Goal: Task Accomplishment & Management: Complete application form

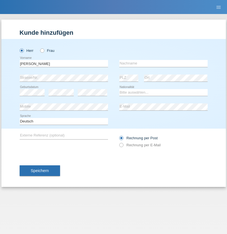
type input "[PERSON_NAME]"
click at [163, 63] on input "text" at bounding box center [163, 63] width 88 height 7
type input "Mohamed"
select select "SY"
select select "C"
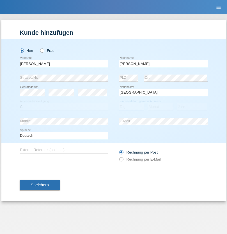
select select "21"
select select "12"
select select "2013"
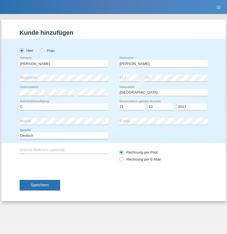
select select "en"
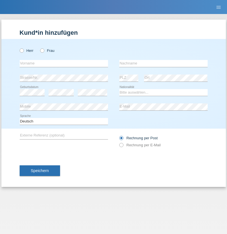
radio input "true"
click at [64, 63] on input "text" at bounding box center [64, 63] width 88 height 7
type input "David"
click at [163, 63] on input "text" at bounding box center [163, 63] width 88 height 7
type input "Senn"
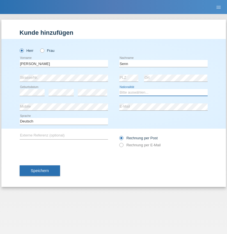
select select "CH"
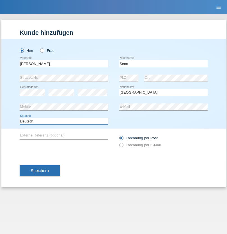
select select "en"
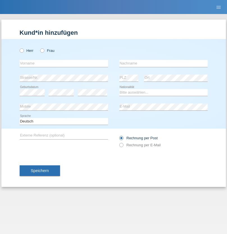
radio input "true"
click at [64, 63] on input "text" at bounding box center [64, 63] width 88 height 7
type input "firat"
click at [163, 63] on input "text" at bounding box center [163, 63] width 88 height 7
type input "kara"
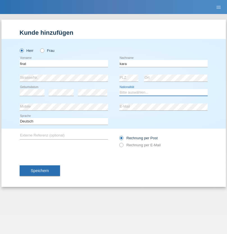
select select "CH"
radio input "true"
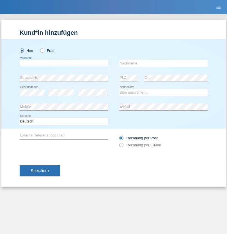
click at [64, 63] on input "text" at bounding box center [64, 63] width 88 height 7
type input "Andy"
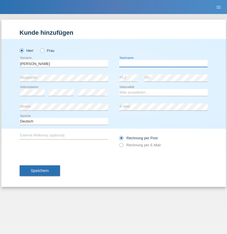
click at [163, 63] on input "text" at bounding box center [163, 63] width 88 height 7
type input "Priestley"
select select "CH"
radio input "true"
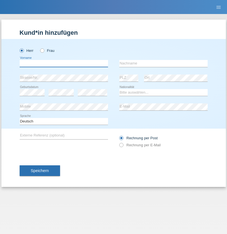
click at [64, 63] on input "text" at bounding box center [64, 63] width 88 height 7
type input "[PERSON_NAME]"
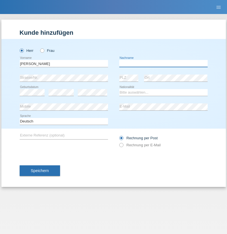
click at [163, 63] on input "text" at bounding box center [163, 63] width 88 height 7
type input "Fortugno"
select select "IT"
select select "C"
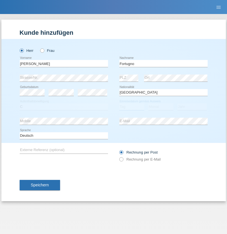
select select "09"
select select "08"
select select "2006"
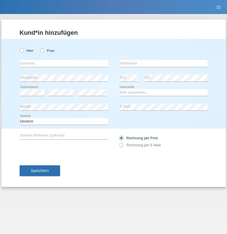
radio input "true"
click at [64, 63] on input "text" at bounding box center [64, 63] width 88 height 7
type input "[PERSON_NAME]"
click at [163, 63] on input "text" at bounding box center [163, 63] width 88 height 7
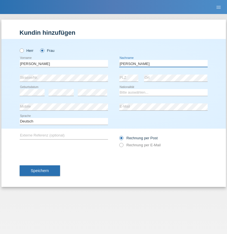
type input "[PERSON_NAME]"
select select "UA"
select select "C"
select select "23"
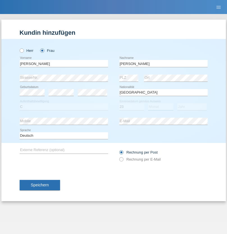
select select "10"
select select "2021"
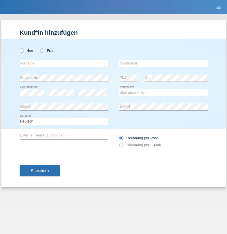
radio input "true"
click at [64, 63] on input "text" at bounding box center [64, 63] width 88 height 7
type input "Nuria"
click at [163, 63] on input "text" at bounding box center [163, 63] width 88 height 7
type input "D'Antino"
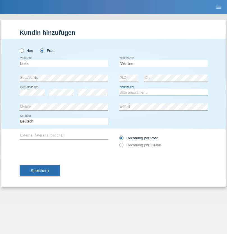
select select "CH"
